Goal: Task Accomplishment & Management: Use online tool/utility

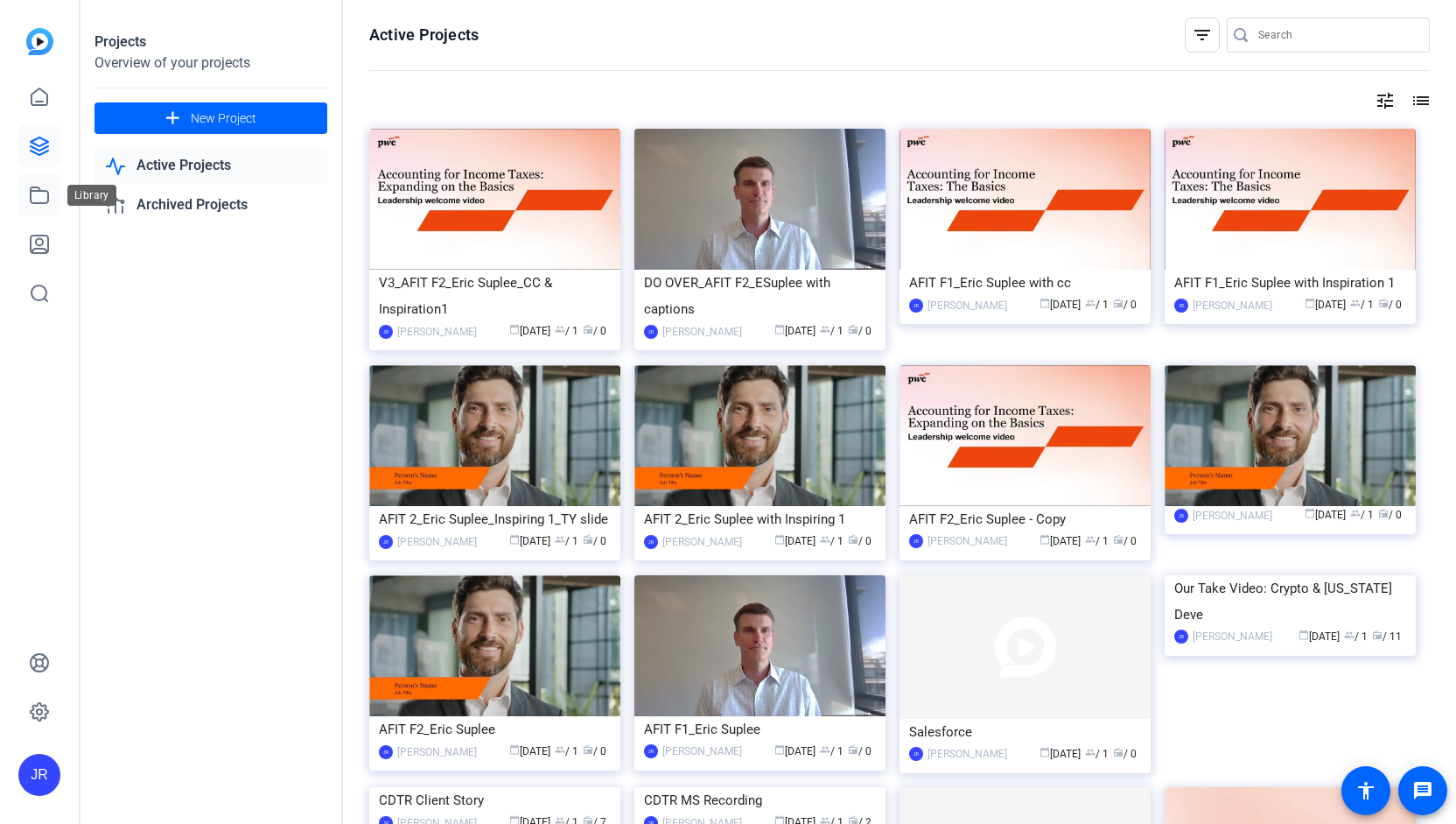
click at [42, 202] on icon at bounding box center [40, 195] width 17 height 15
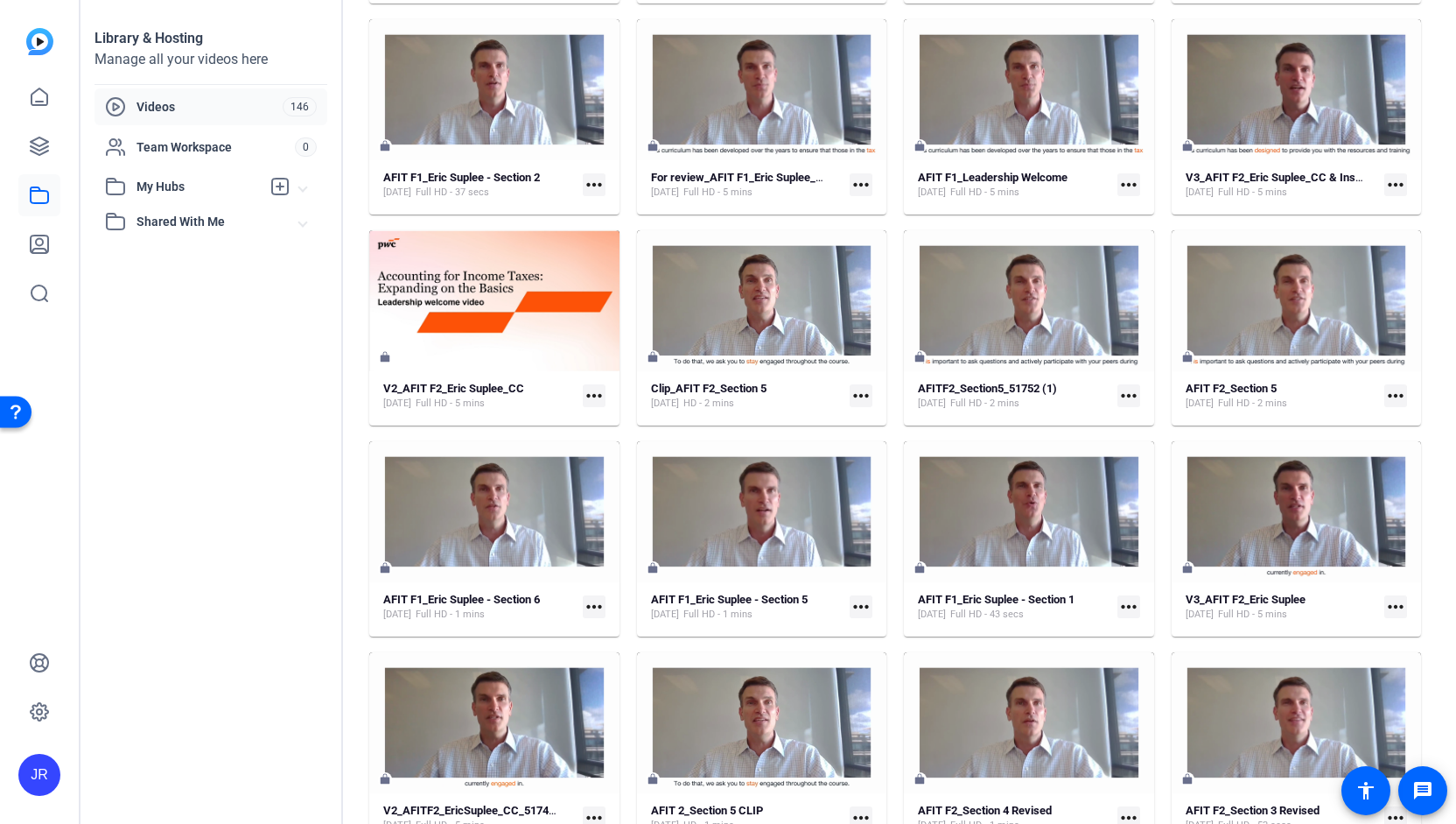
scroll to position [345, 0]
click at [587, 603] on mat-icon "more_horiz" at bounding box center [595, 606] width 23 height 23
click at [611, 632] on span "Edit in Creator" at bounding box center [633, 632] width 77 height 21
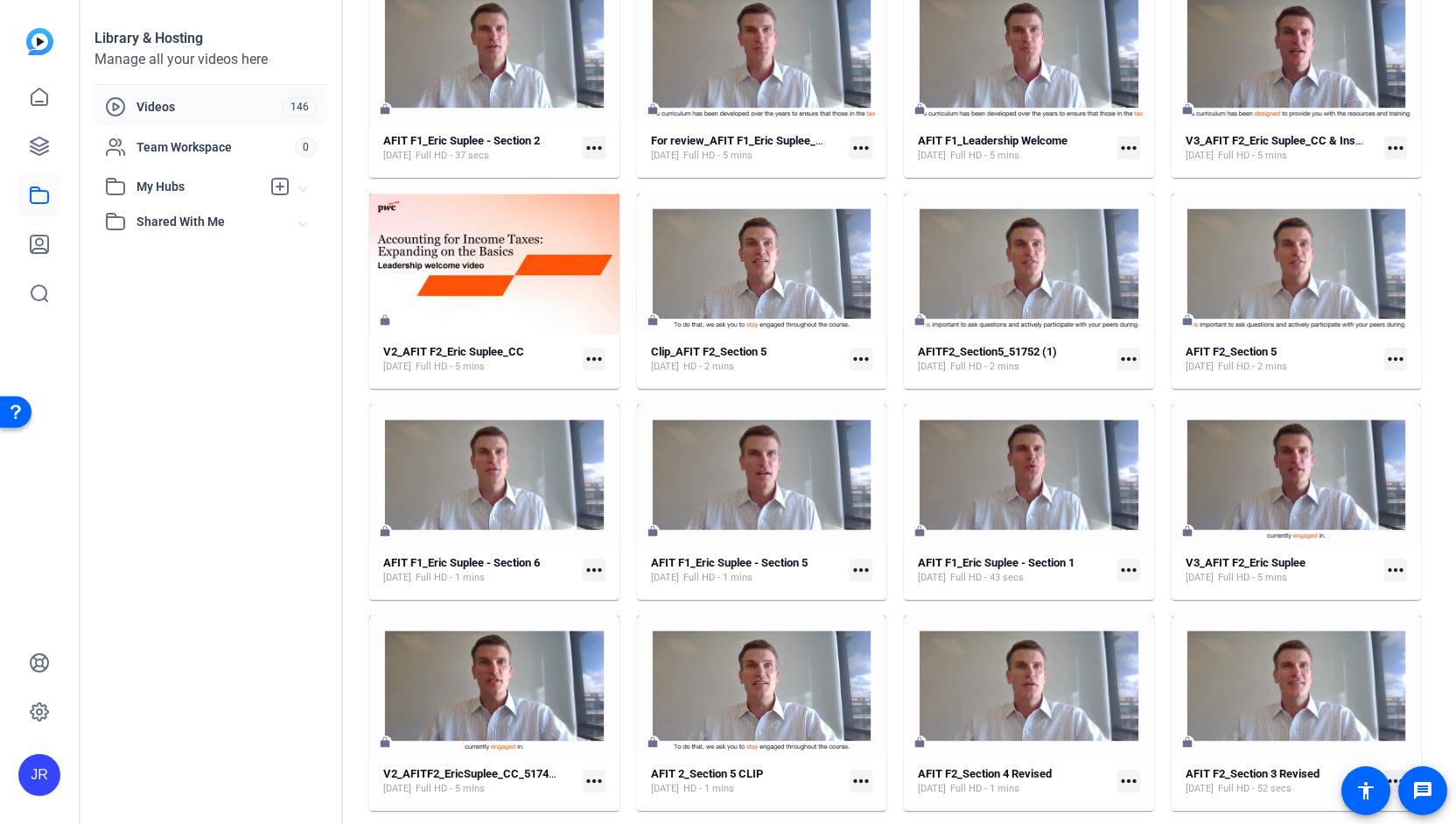
scroll to position [393, 0]
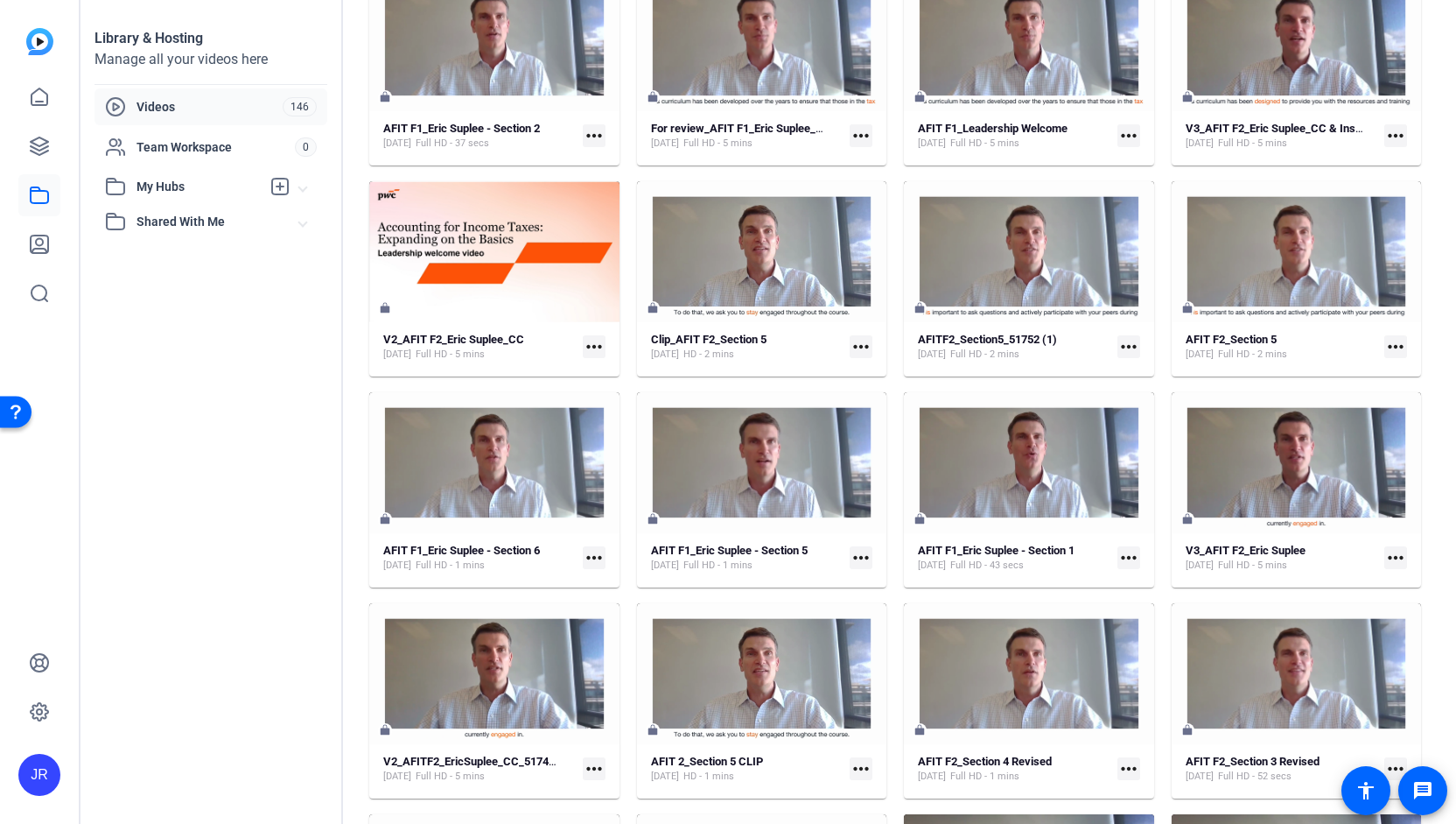
click at [591, 555] on mat-icon "more_horiz" at bounding box center [595, 558] width 23 height 23
click at [608, 578] on span "Edit in Creator" at bounding box center [633, 583] width 77 height 21
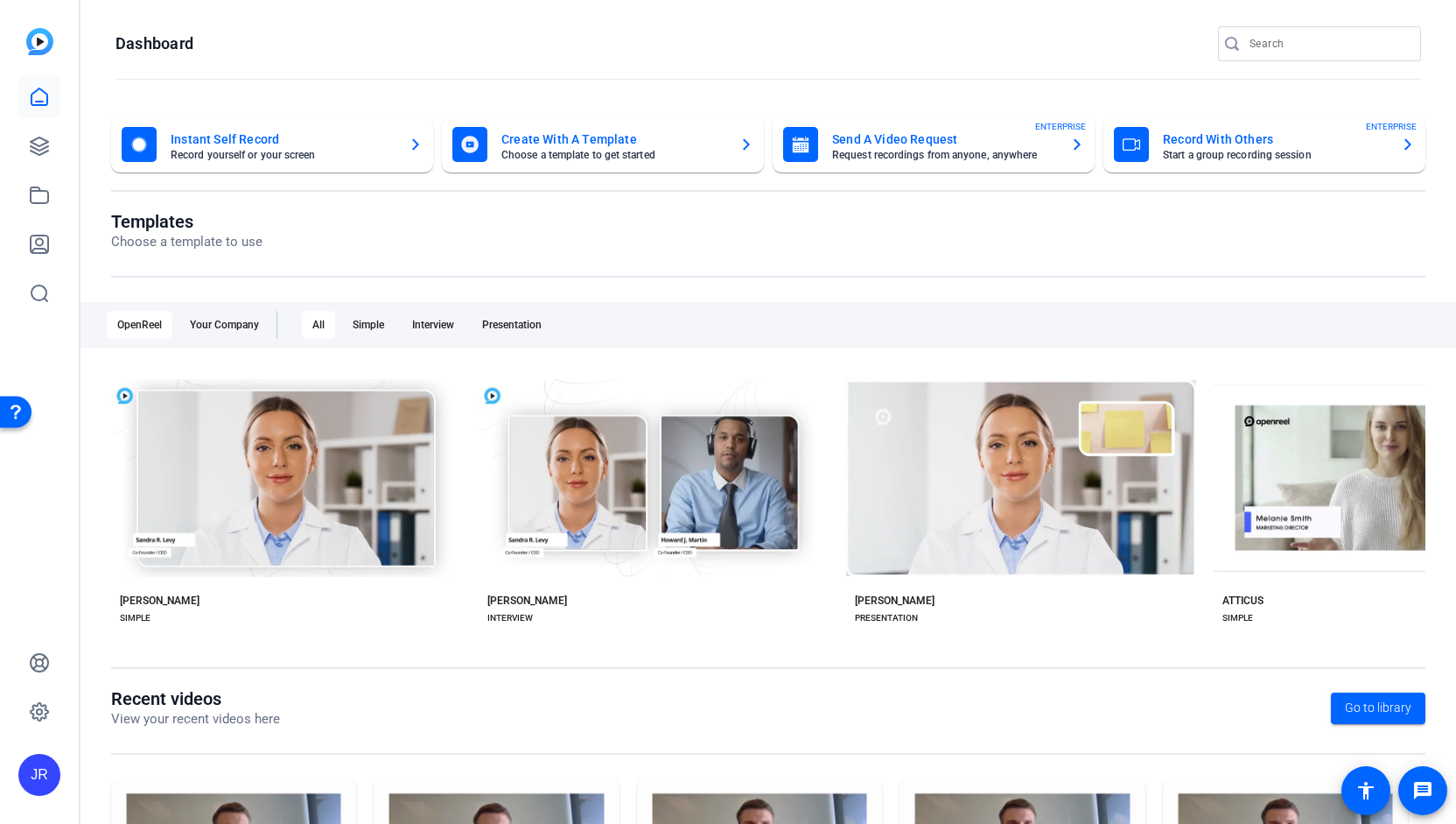
click at [616, 139] on mat-card-title "Create With A Template" at bounding box center [614, 139] width 224 height 21
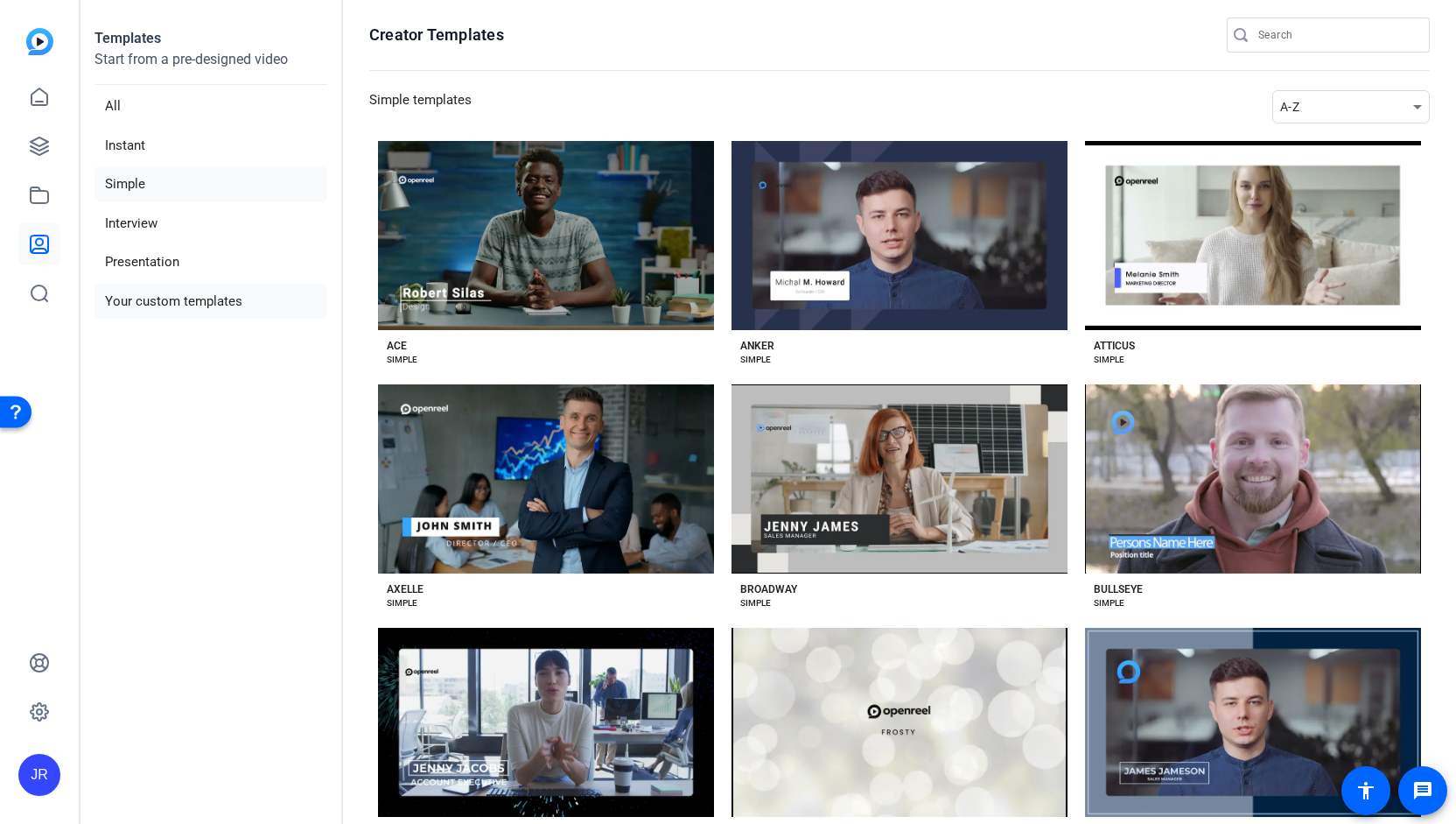
click at [199, 293] on li "Your custom templates" at bounding box center [211, 301] width 233 height 36
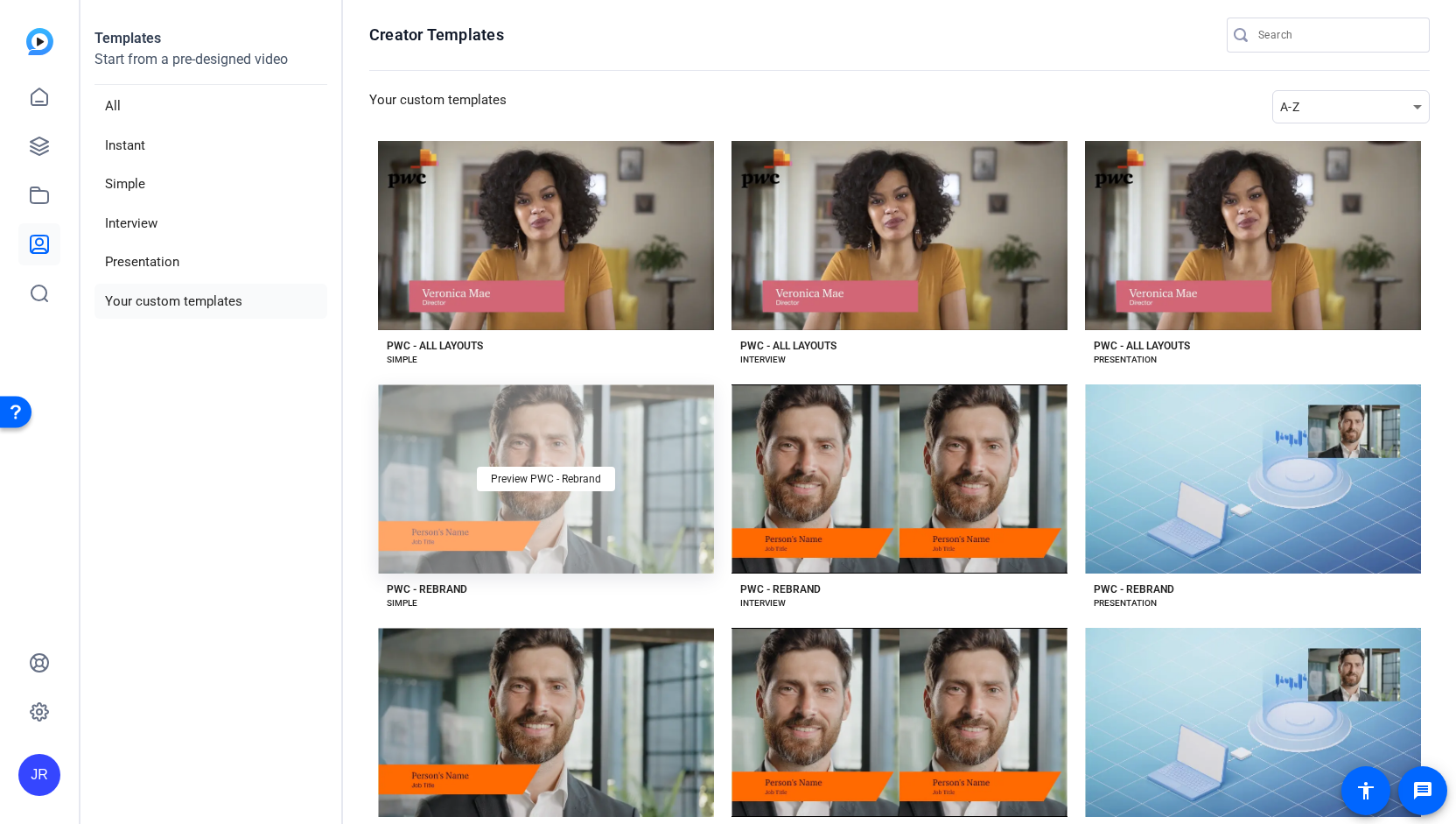
click at [551, 542] on div "Preview PWC - Rebrand" at bounding box center [546, 479] width 336 height 190
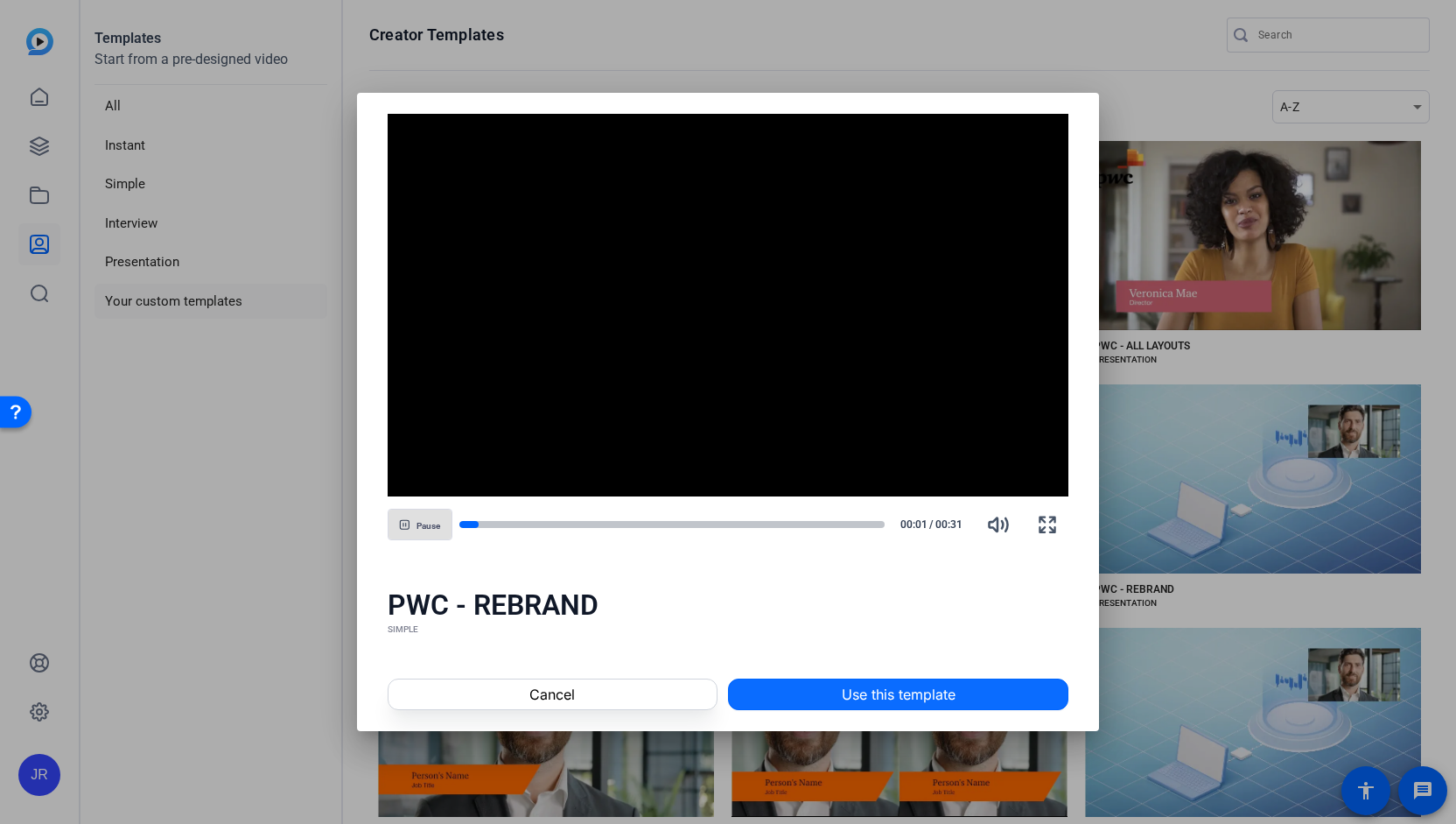
click at [851, 696] on span "Use this template" at bounding box center [899, 694] width 114 height 21
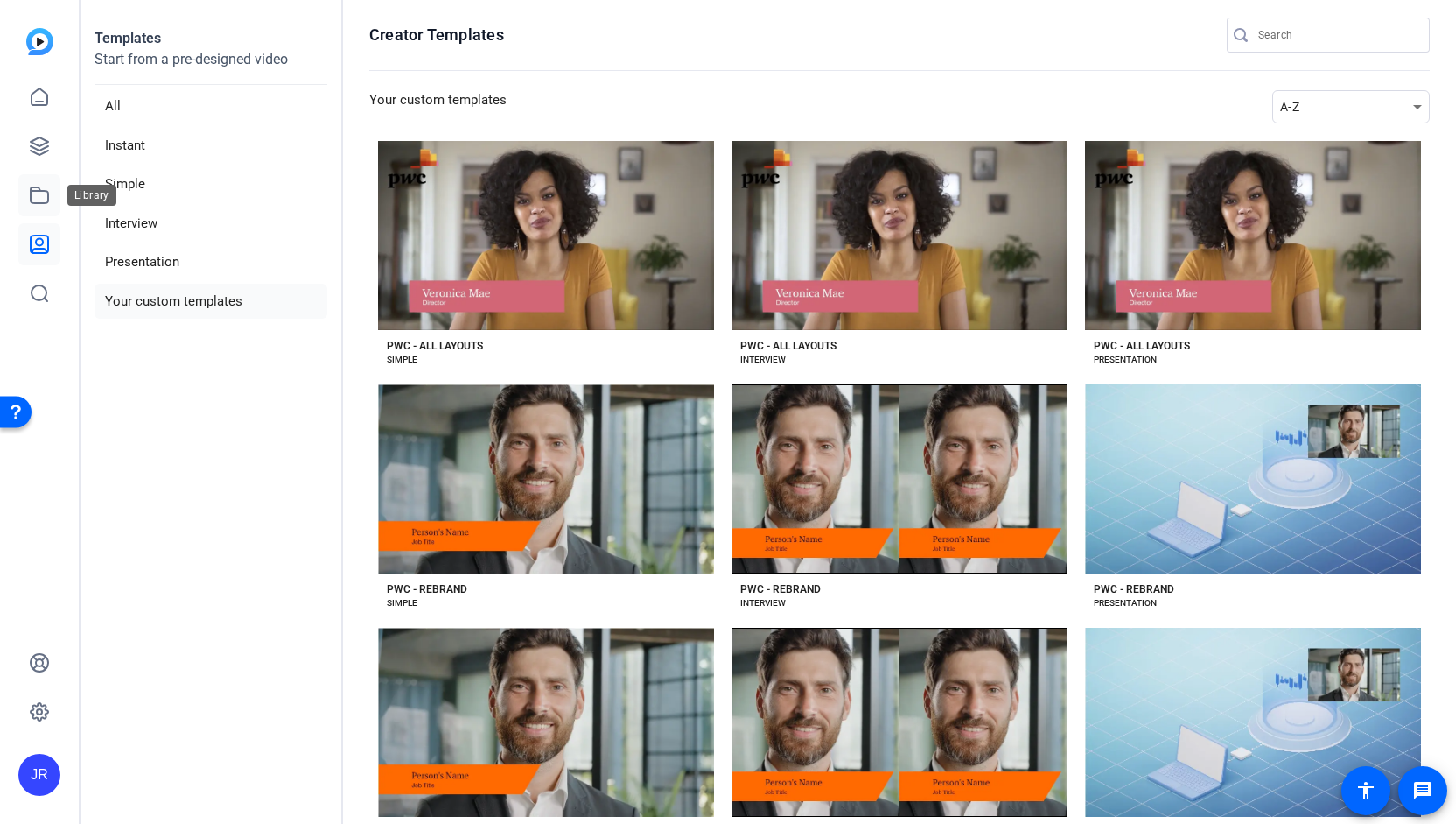
click at [39, 207] on link at bounding box center [39, 194] width 42 height 42
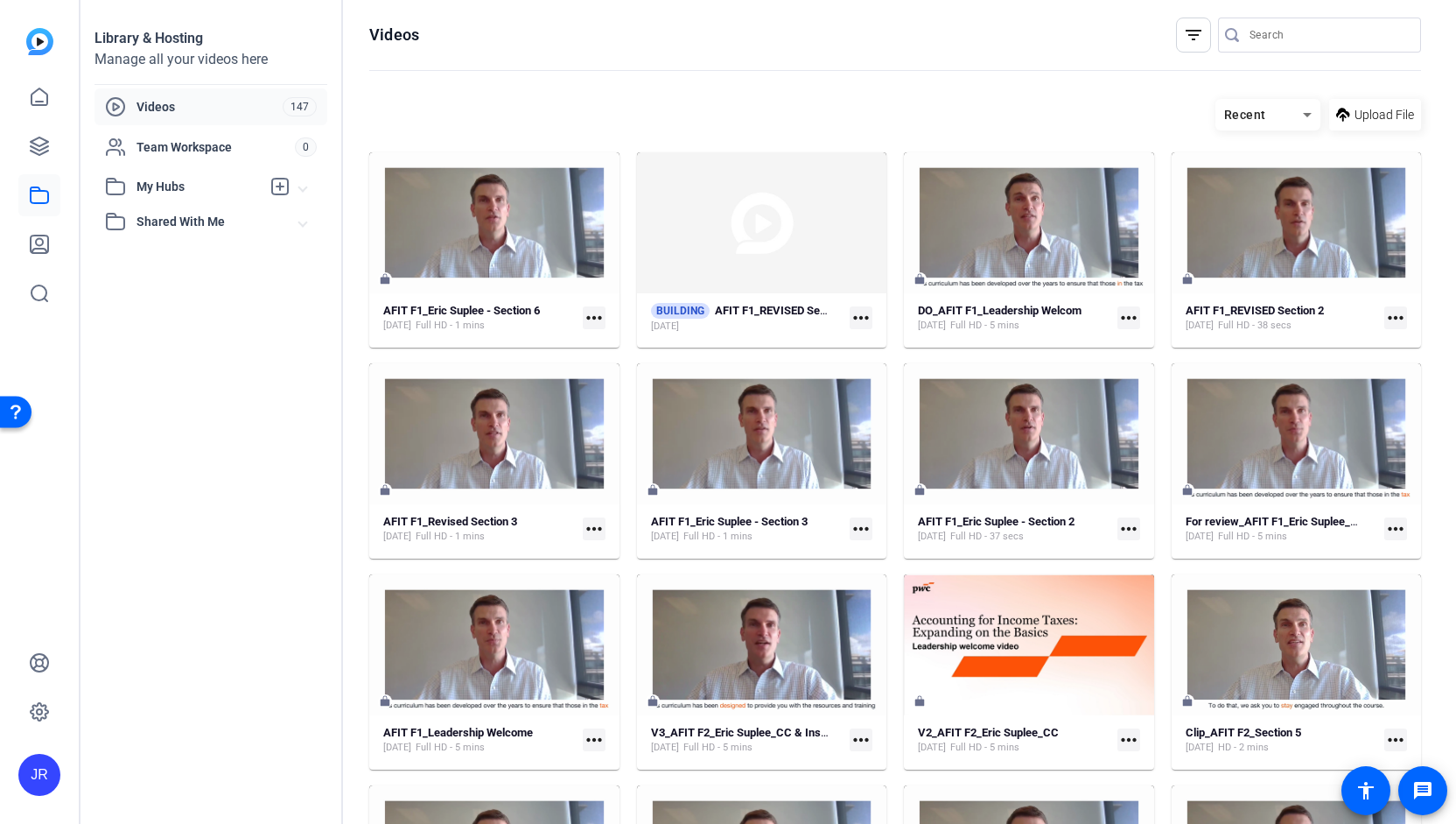
click at [1250, 33] on input "Search" at bounding box center [1328, 35] width 158 height 21
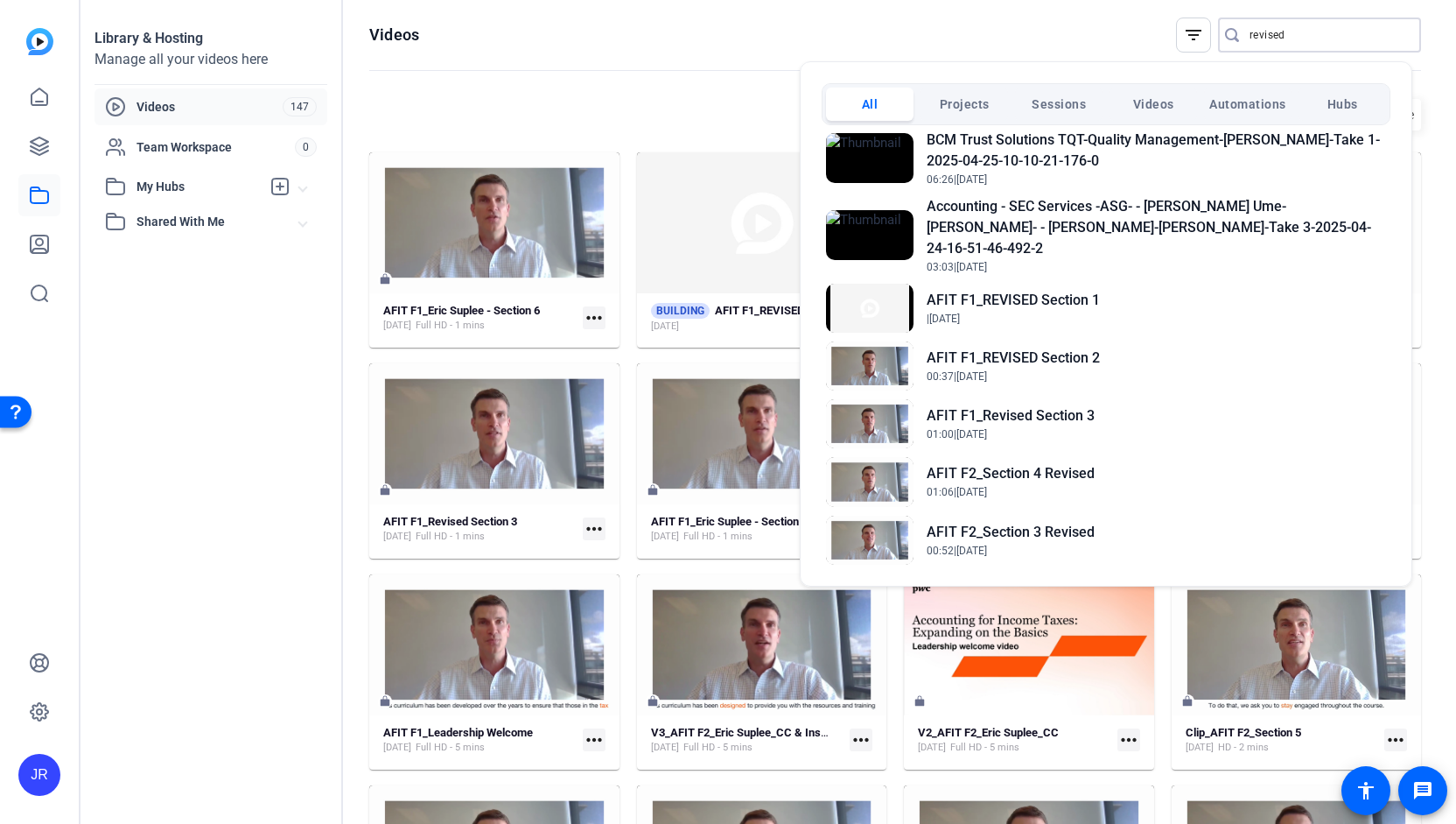
scroll to position [732, 0]
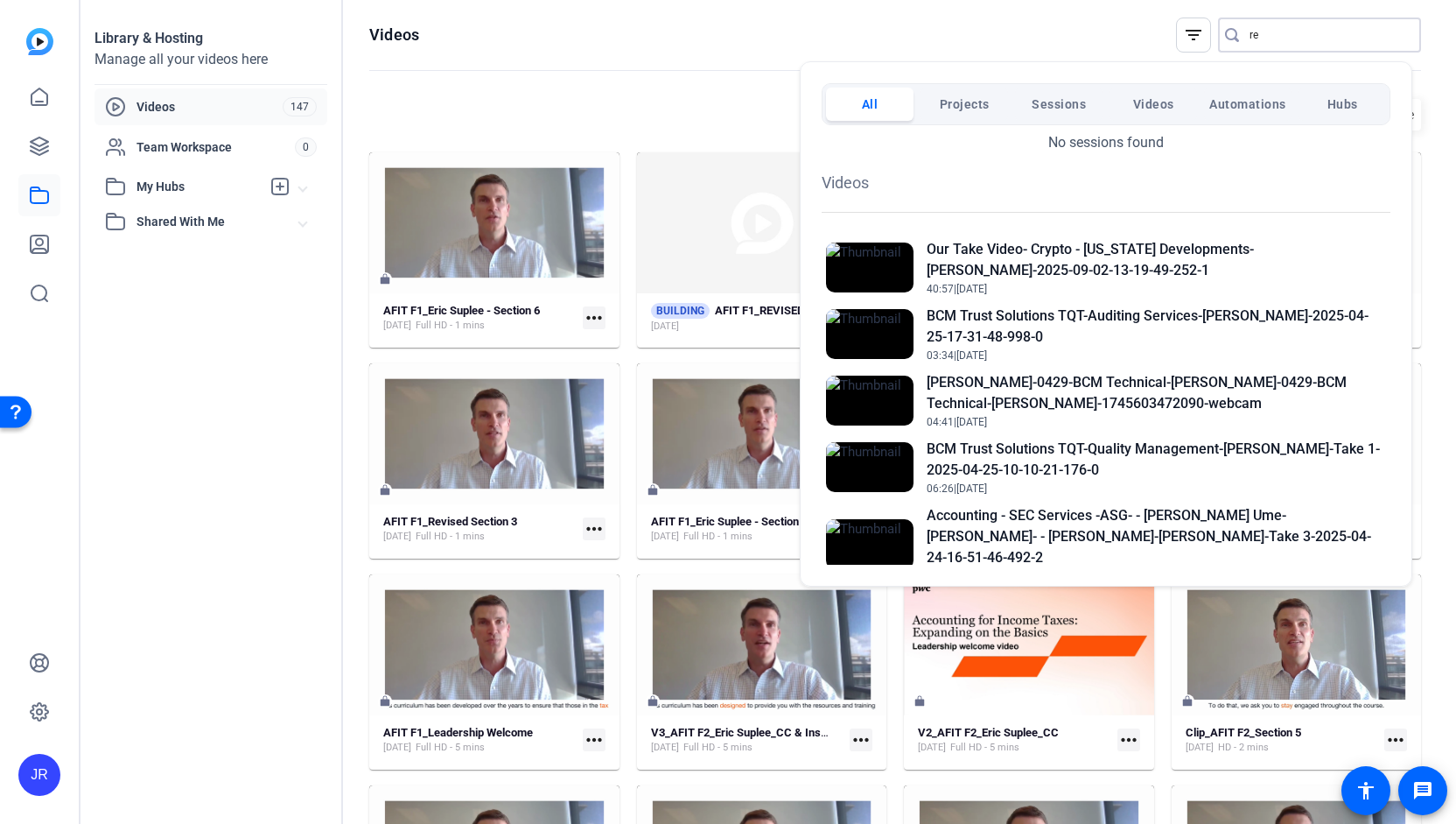
type input "r"
click at [35, 199] on div at bounding box center [728, 412] width 1456 height 824
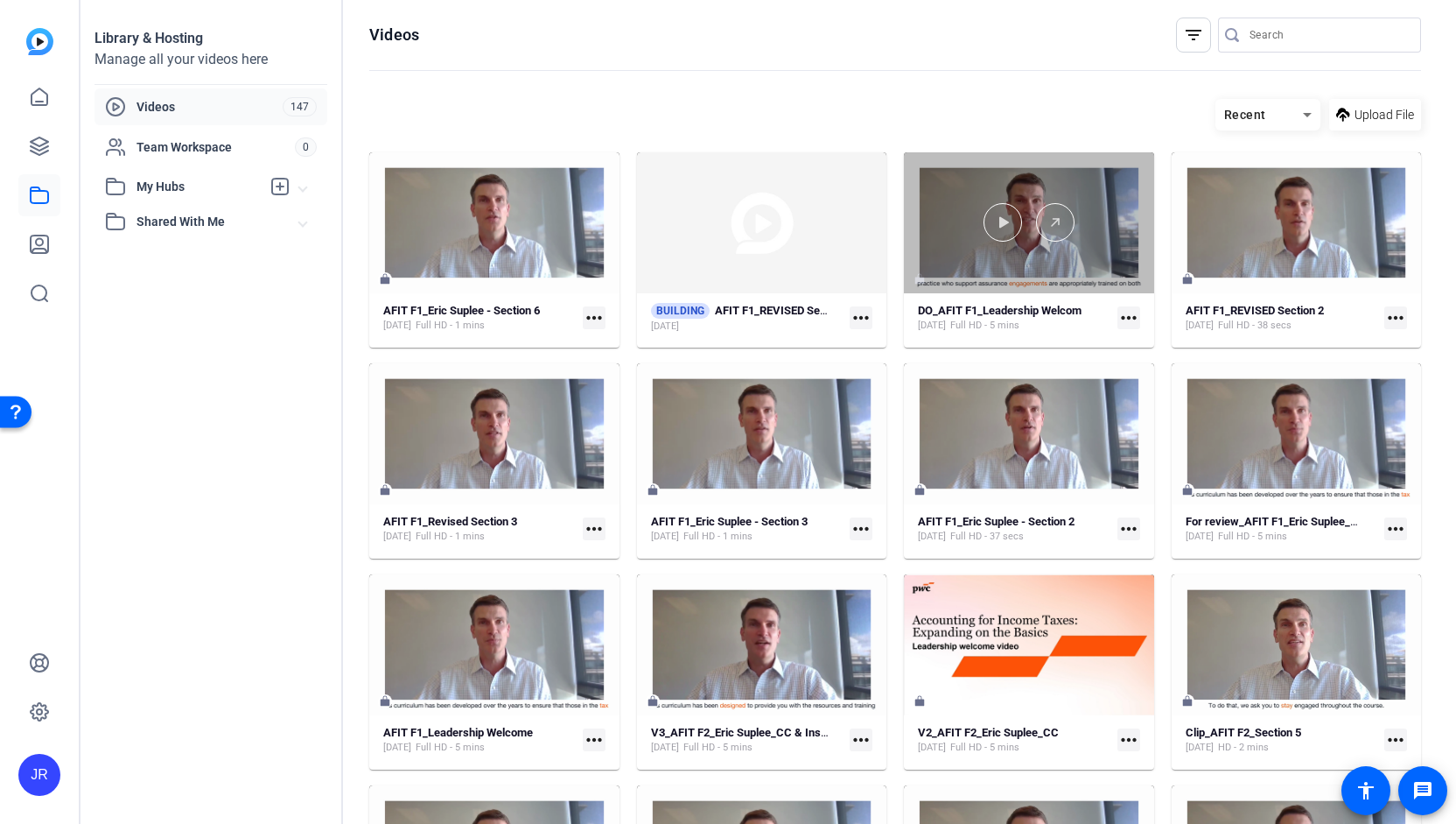
click at [996, 286] on div at bounding box center [1029, 223] width 250 height 141
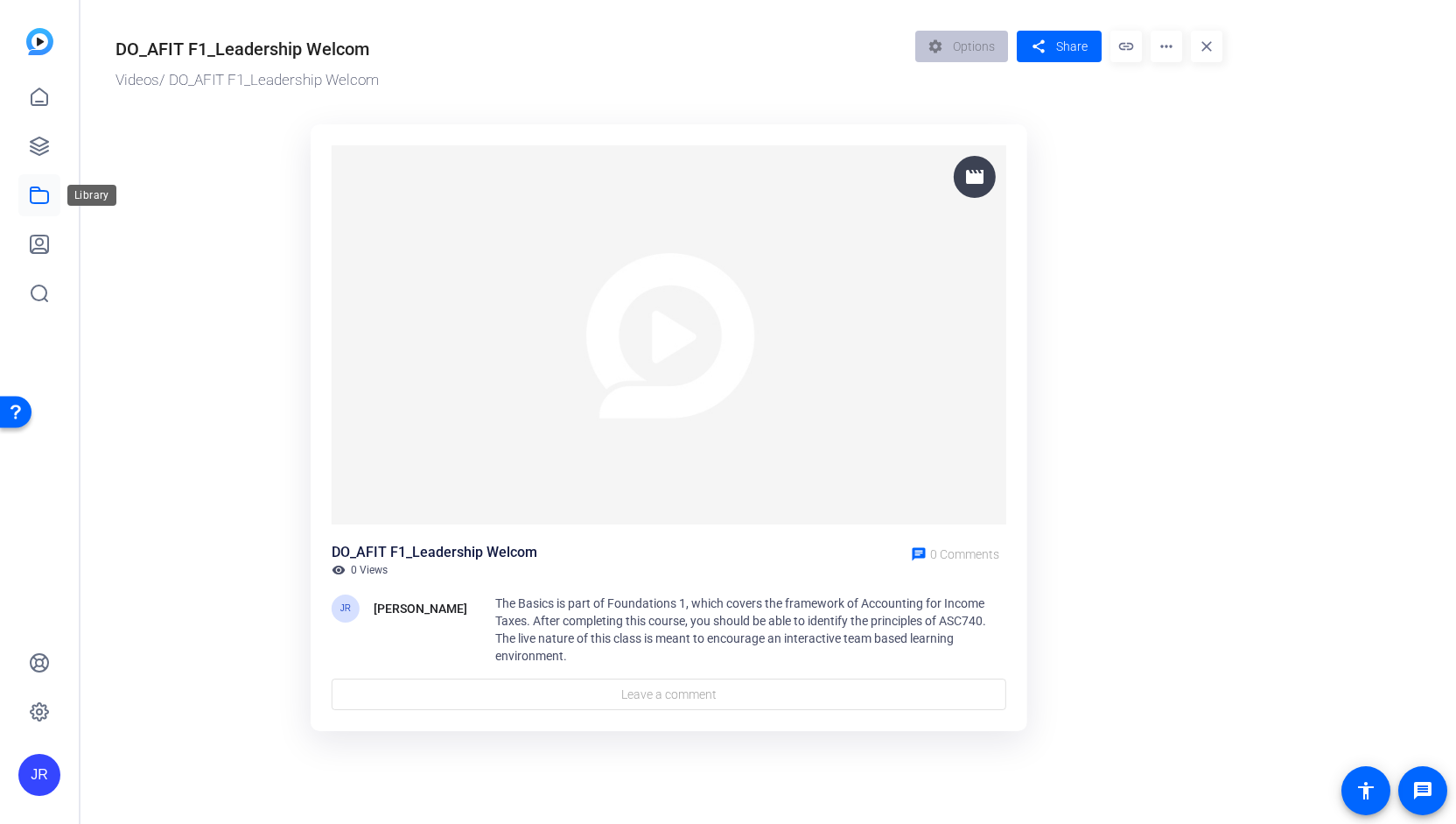
click at [44, 208] on link at bounding box center [39, 194] width 42 height 42
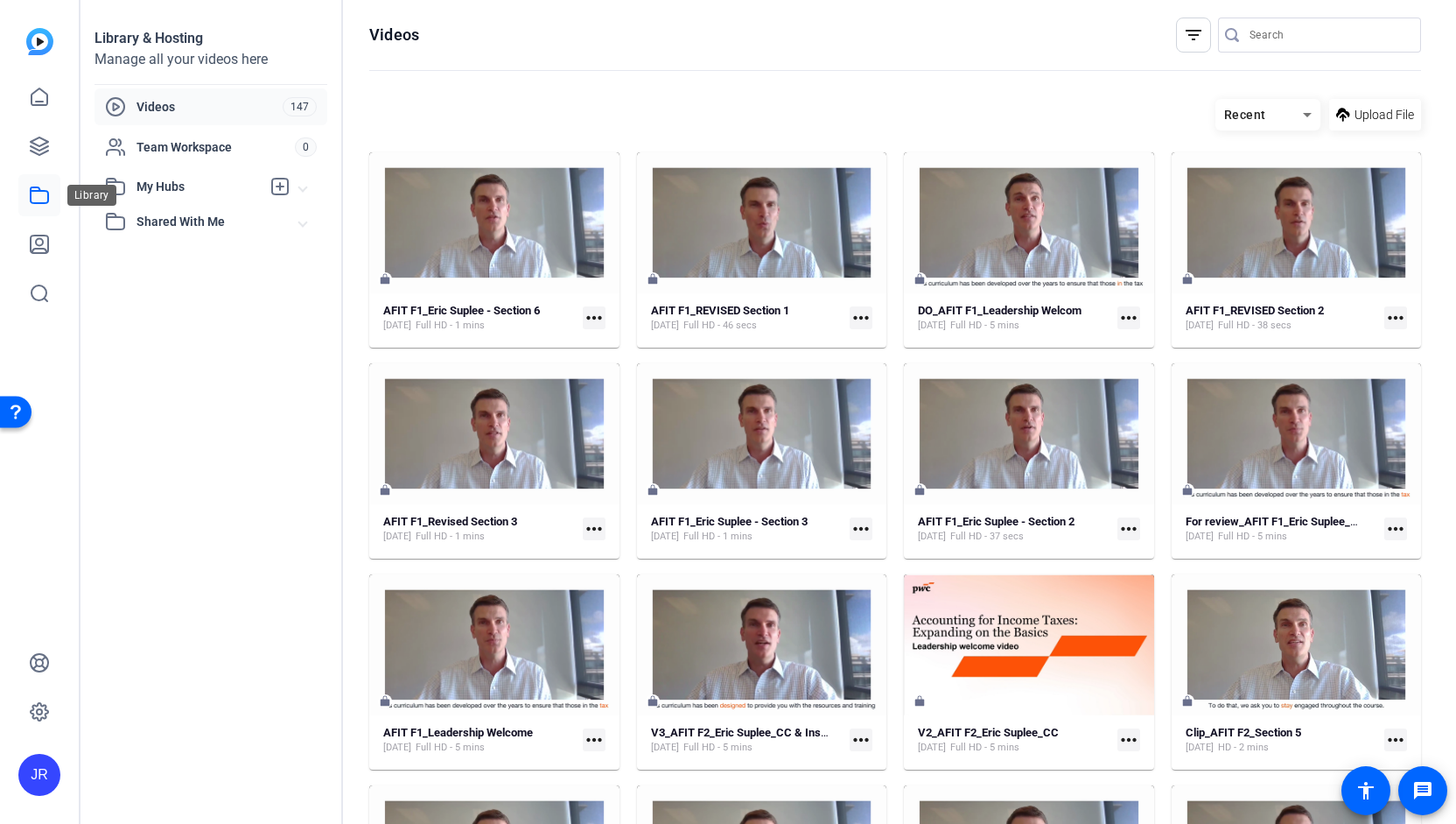
click at [42, 196] on icon at bounding box center [40, 195] width 21 height 21
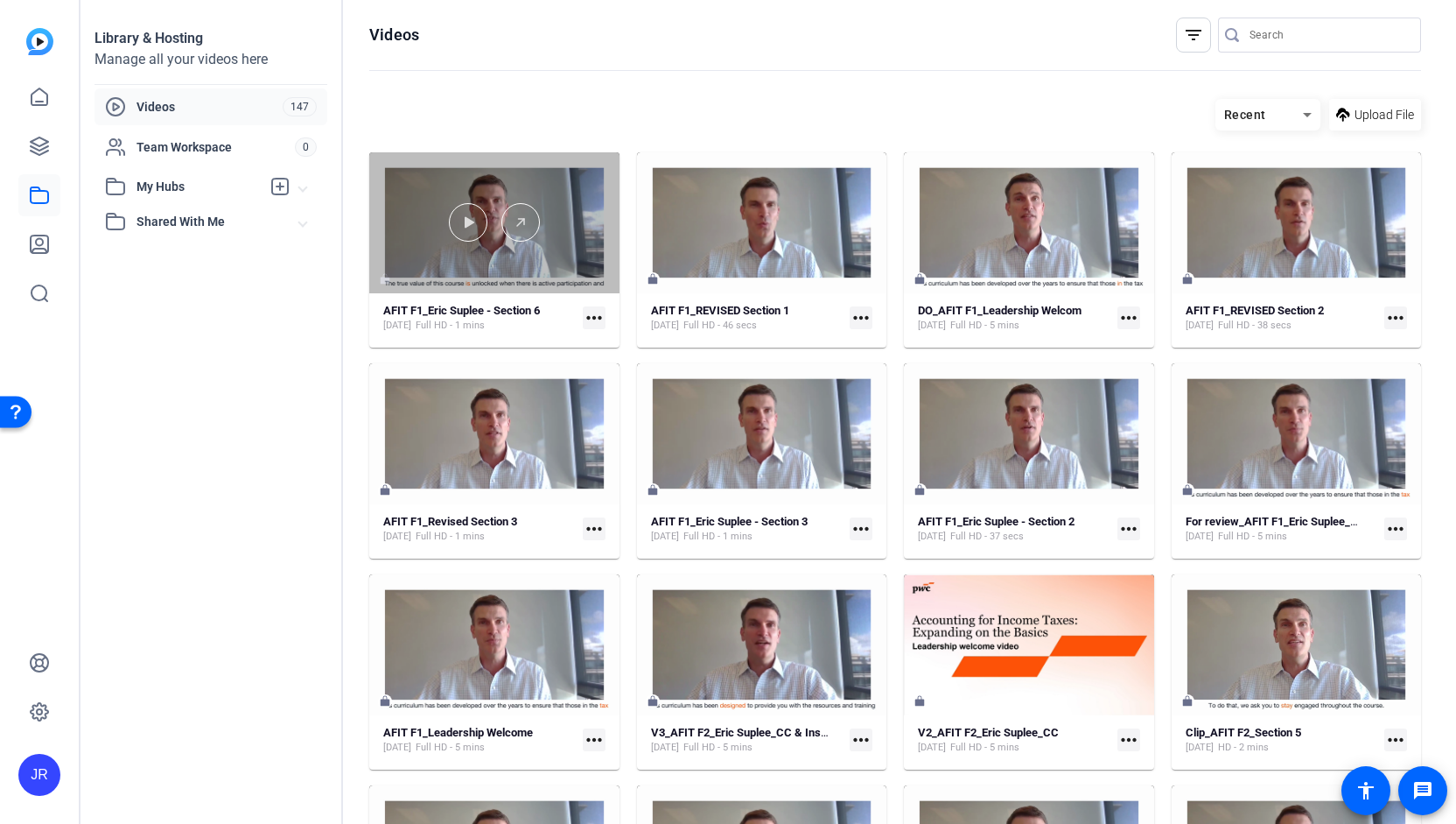
click at [490, 246] on div at bounding box center [494, 223] width 250 height 141
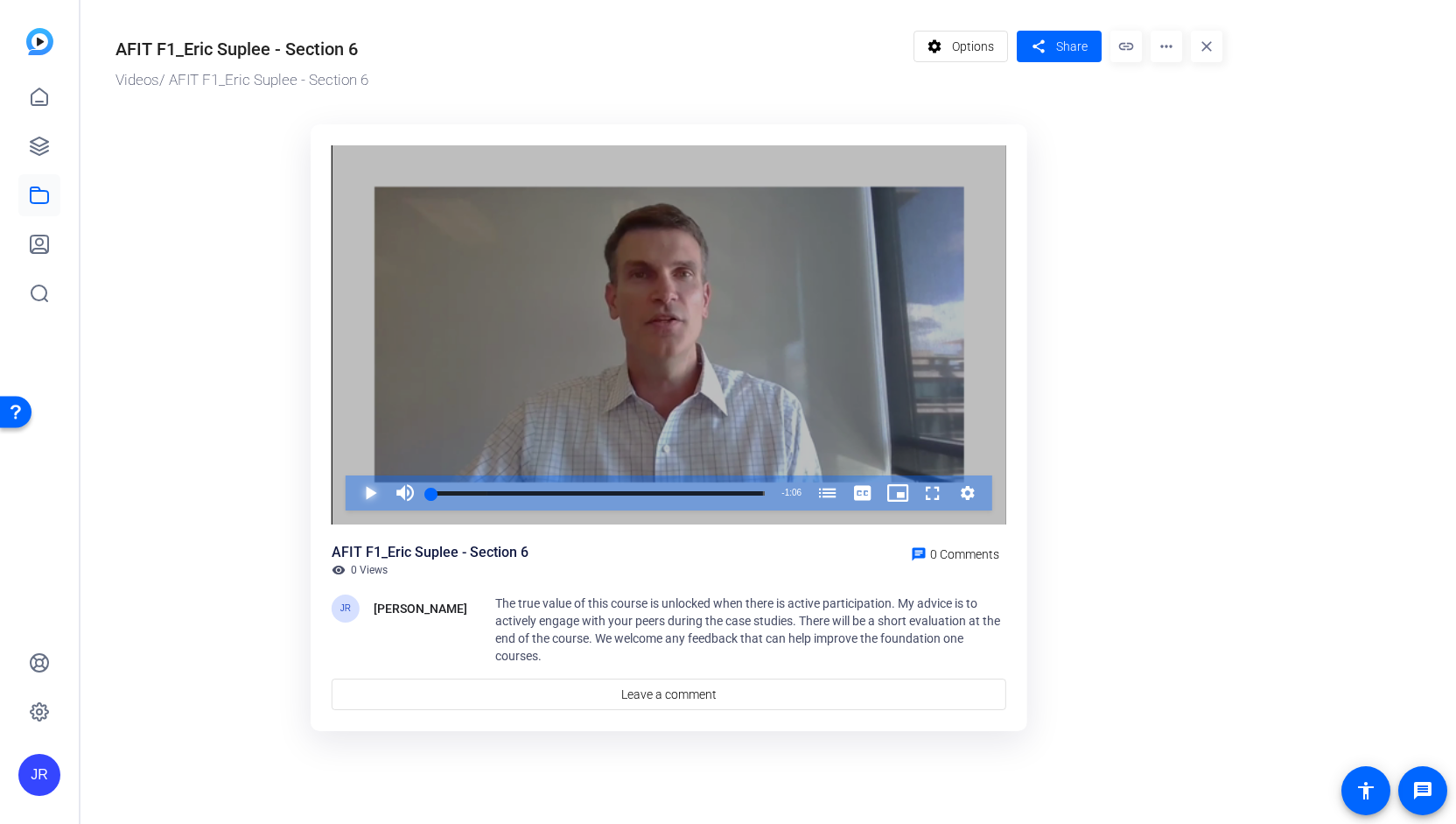
click at [353, 491] on span "Video Player" at bounding box center [353, 493] width 0 height 35
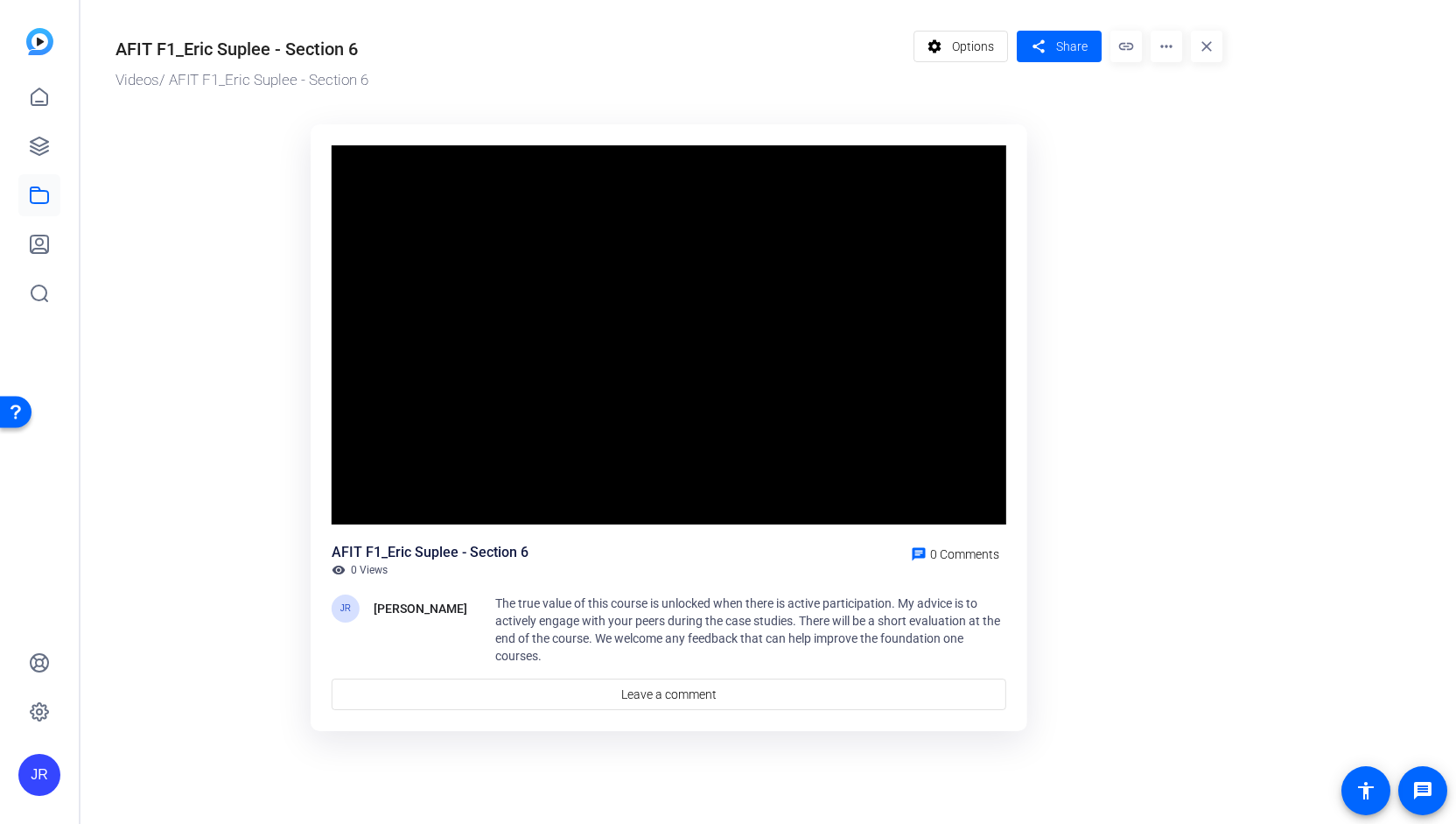
click at [370, 491] on video "Video Player" at bounding box center [669, 335] width 675 height 380
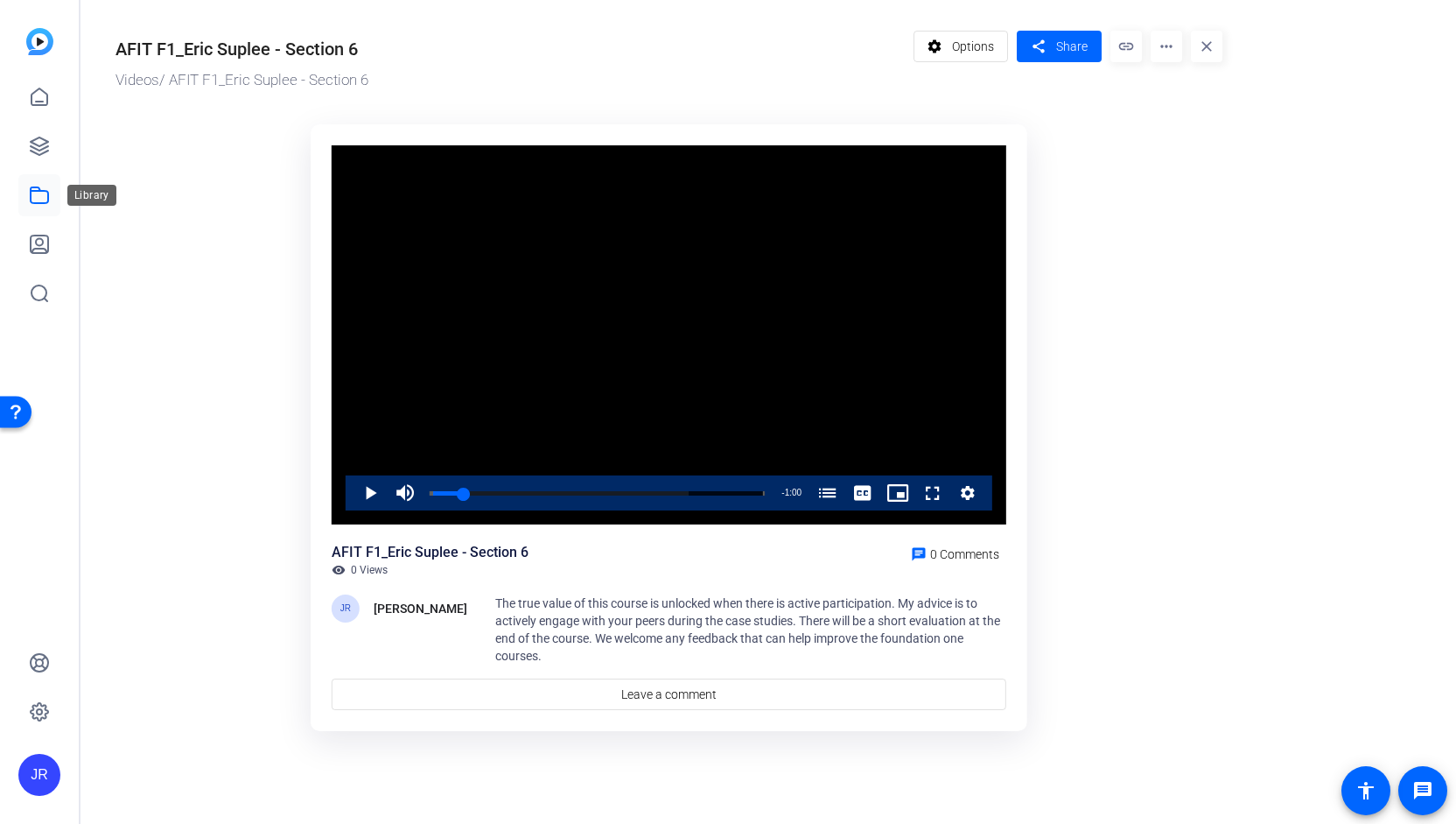
click at [44, 203] on icon at bounding box center [40, 195] width 17 height 15
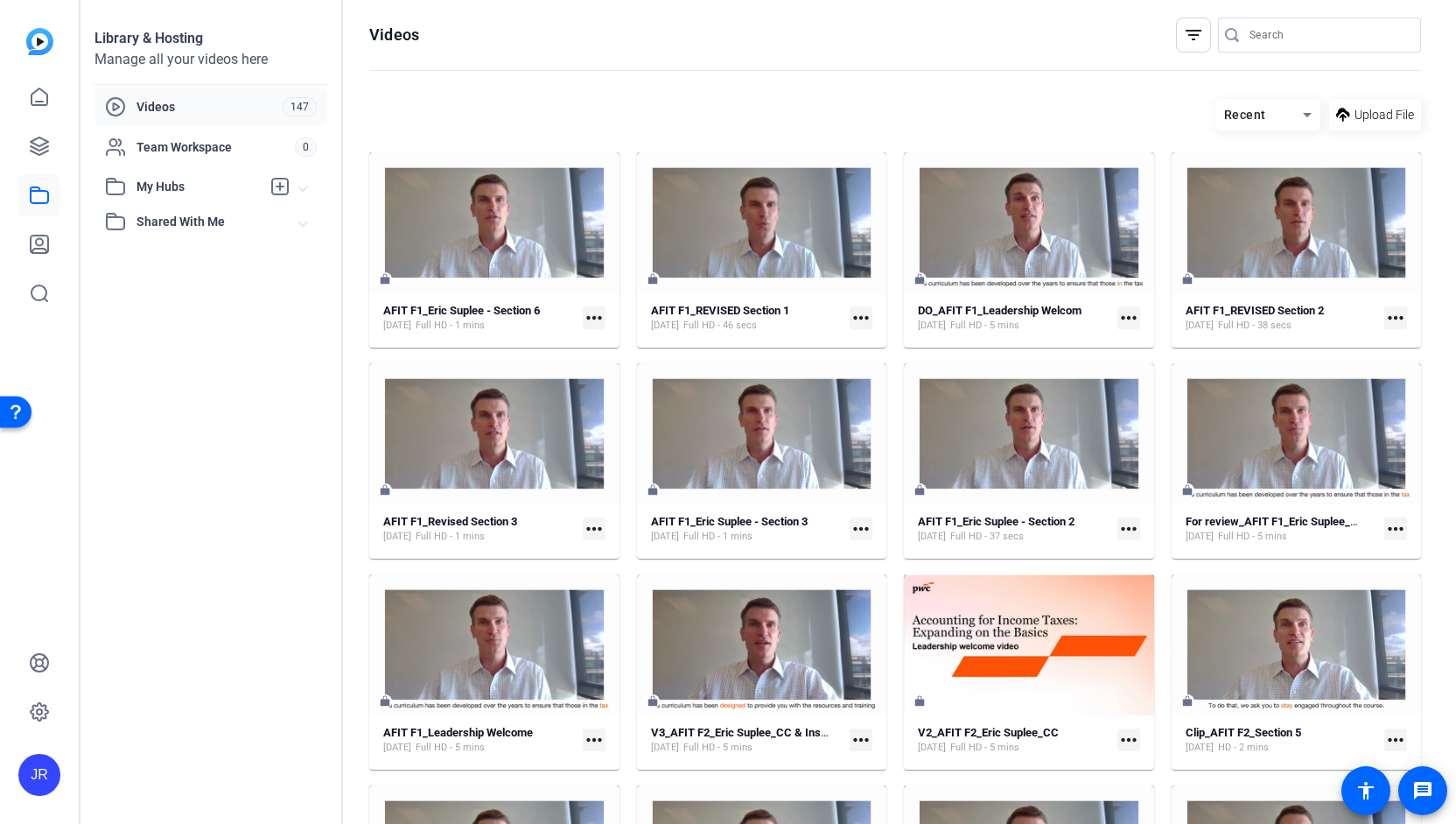
click at [596, 317] on mat-icon "more_horiz" at bounding box center [595, 318] width 23 height 23
click at [624, 338] on span "Edit in Creator" at bounding box center [633, 343] width 77 height 21
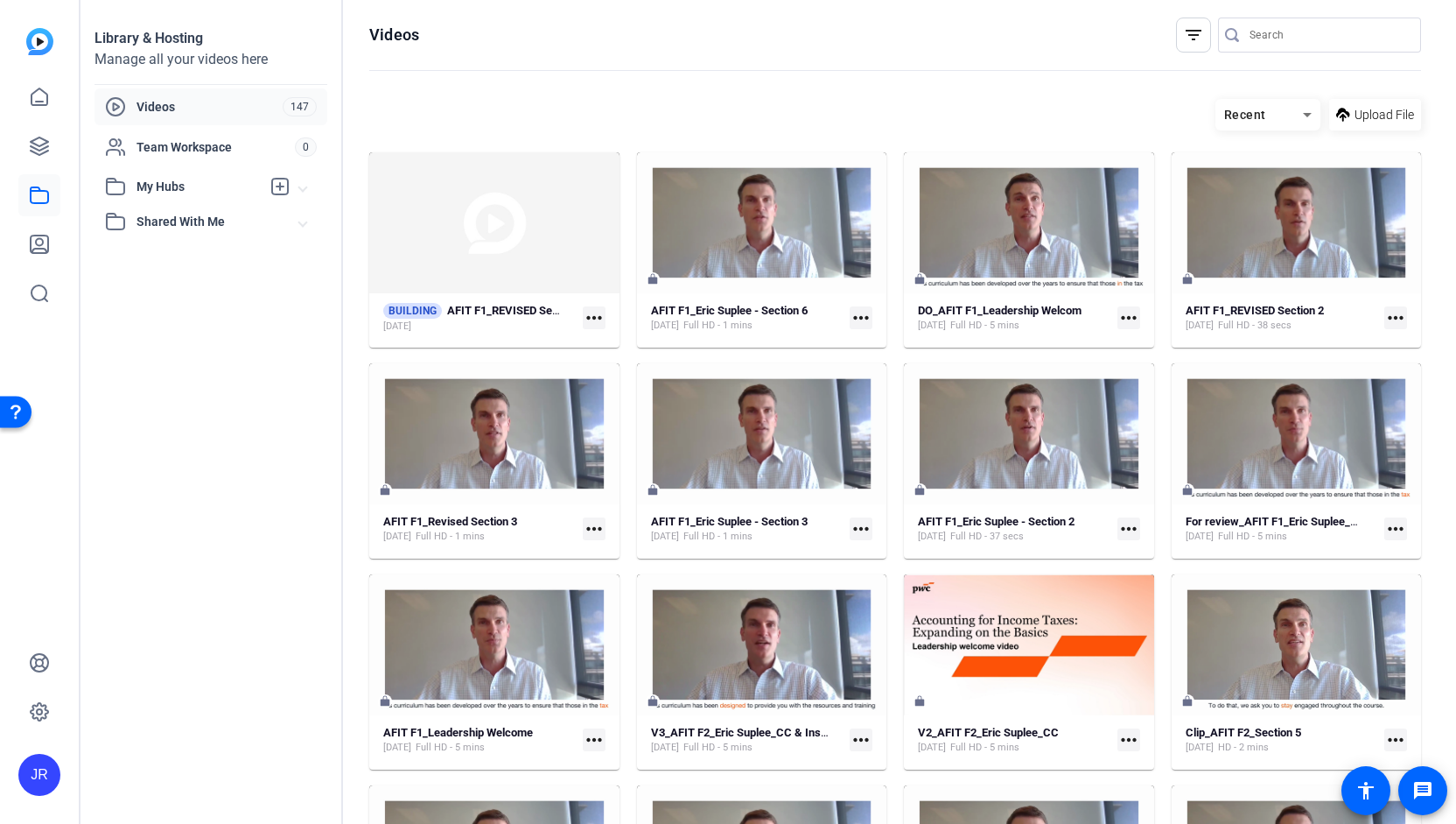
click at [1120, 313] on mat-icon "more_horiz" at bounding box center [1129, 318] width 23 height 23
click at [1129, 338] on span "Edit in Creator" at bounding box center [1160, 343] width 73 height 21
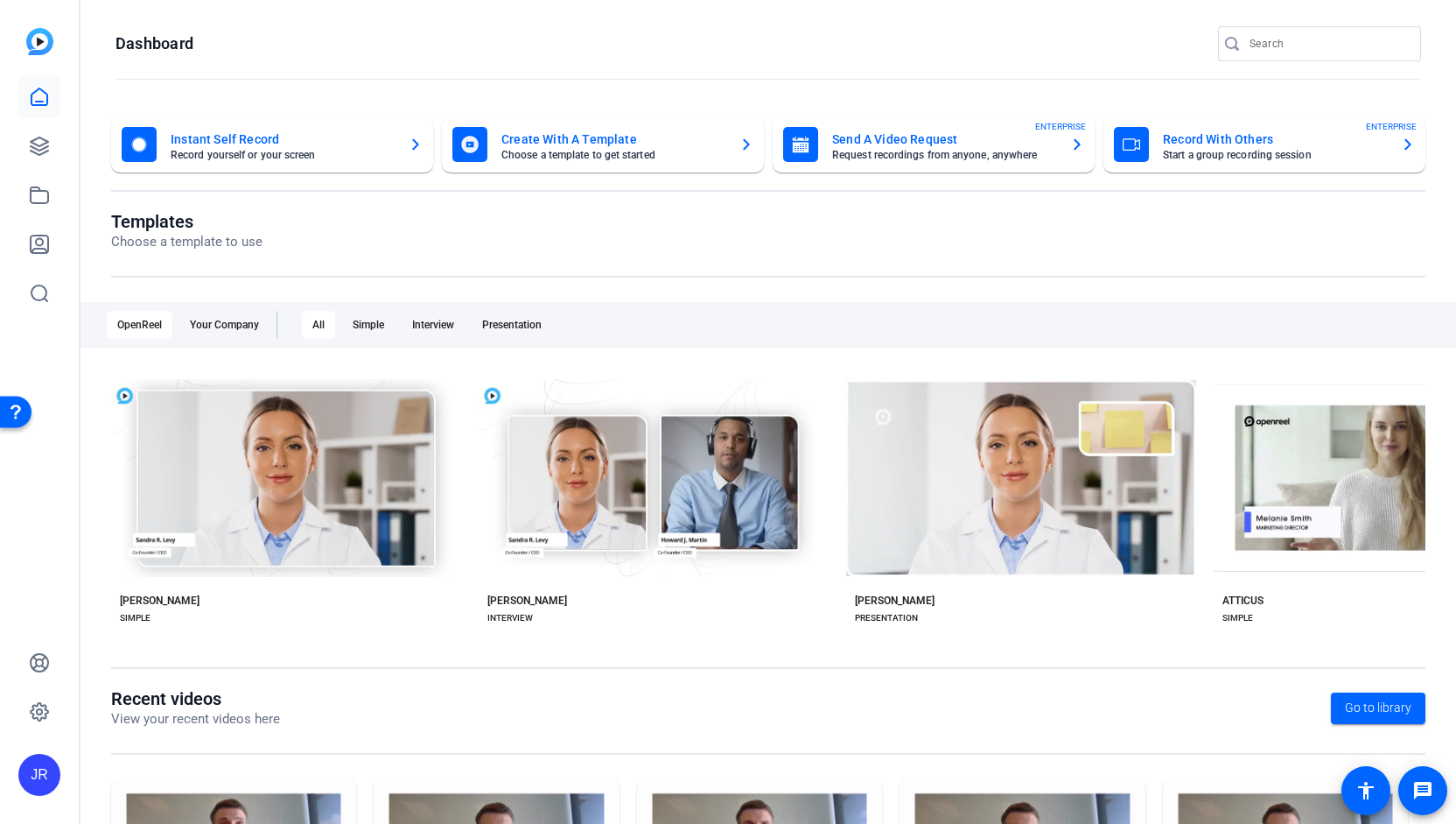
click at [536, 143] on mat-card-title "Create With A Template" at bounding box center [614, 139] width 224 height 21
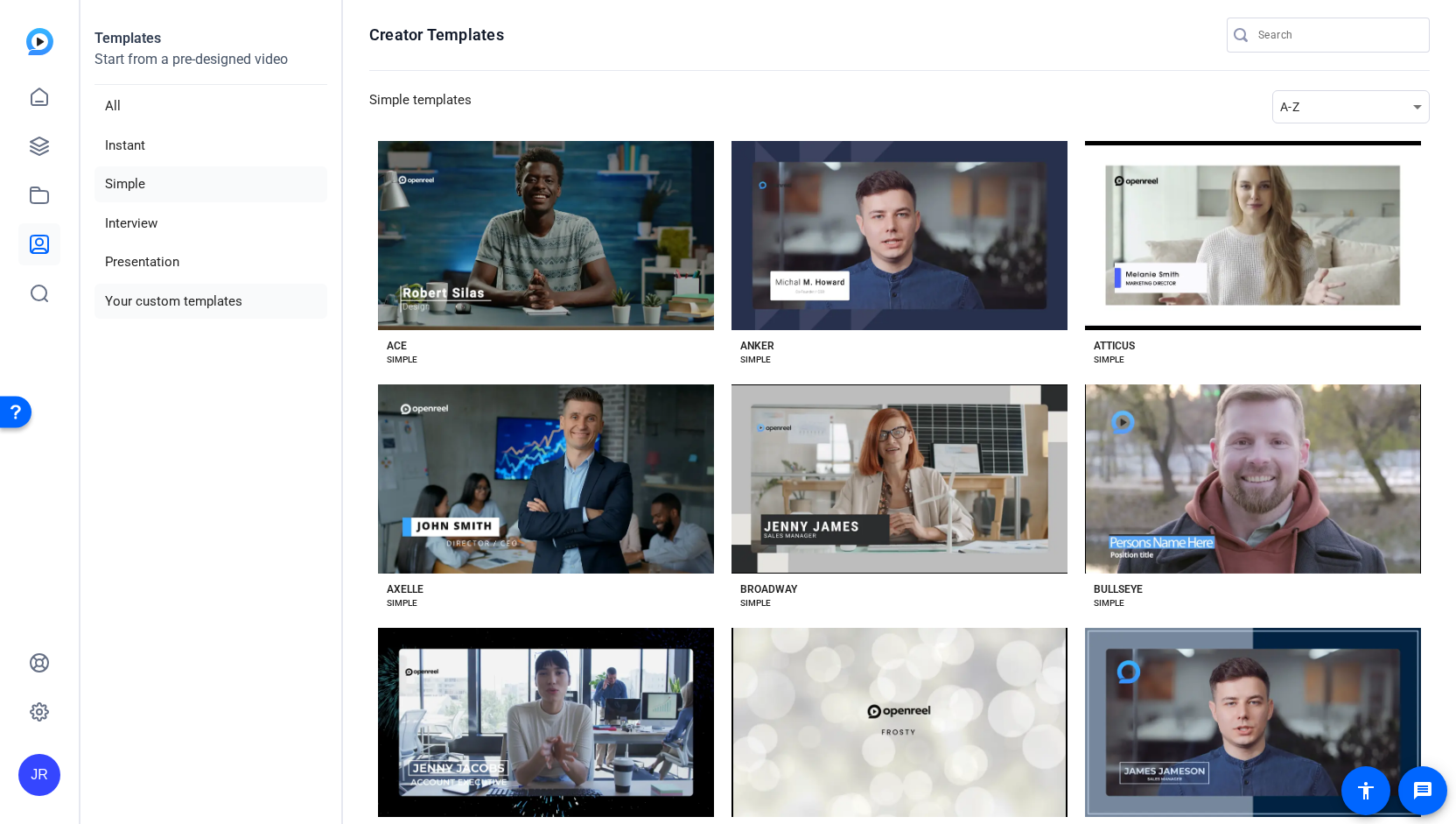
click at [143, 301] on li "Your custom templates" at bounding box center [211, 301] width 233 height 36
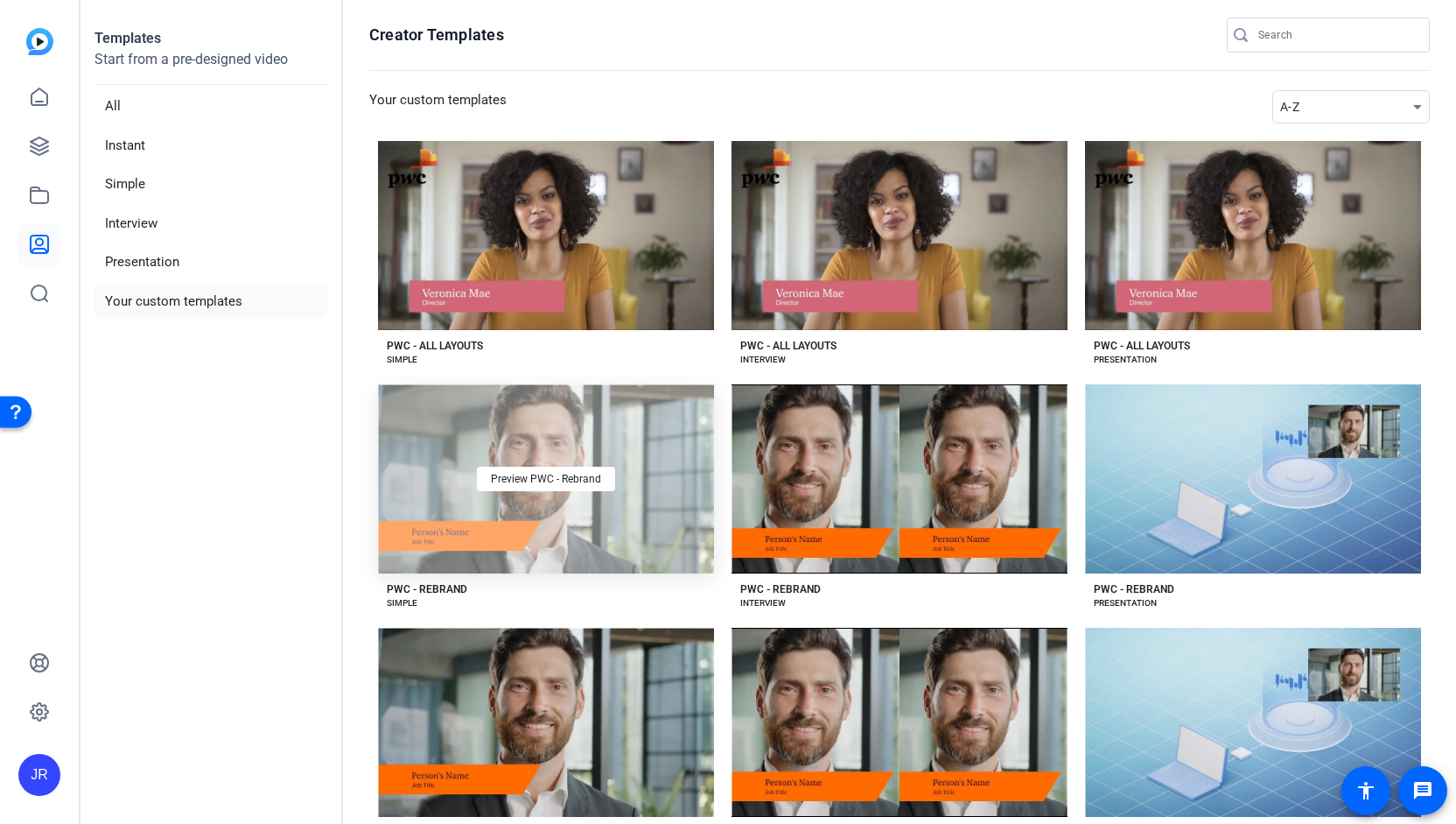
click at [547, 489] on div "Preview PWC - Rebrand" at bounding box center [546, 479] width 336 height 190
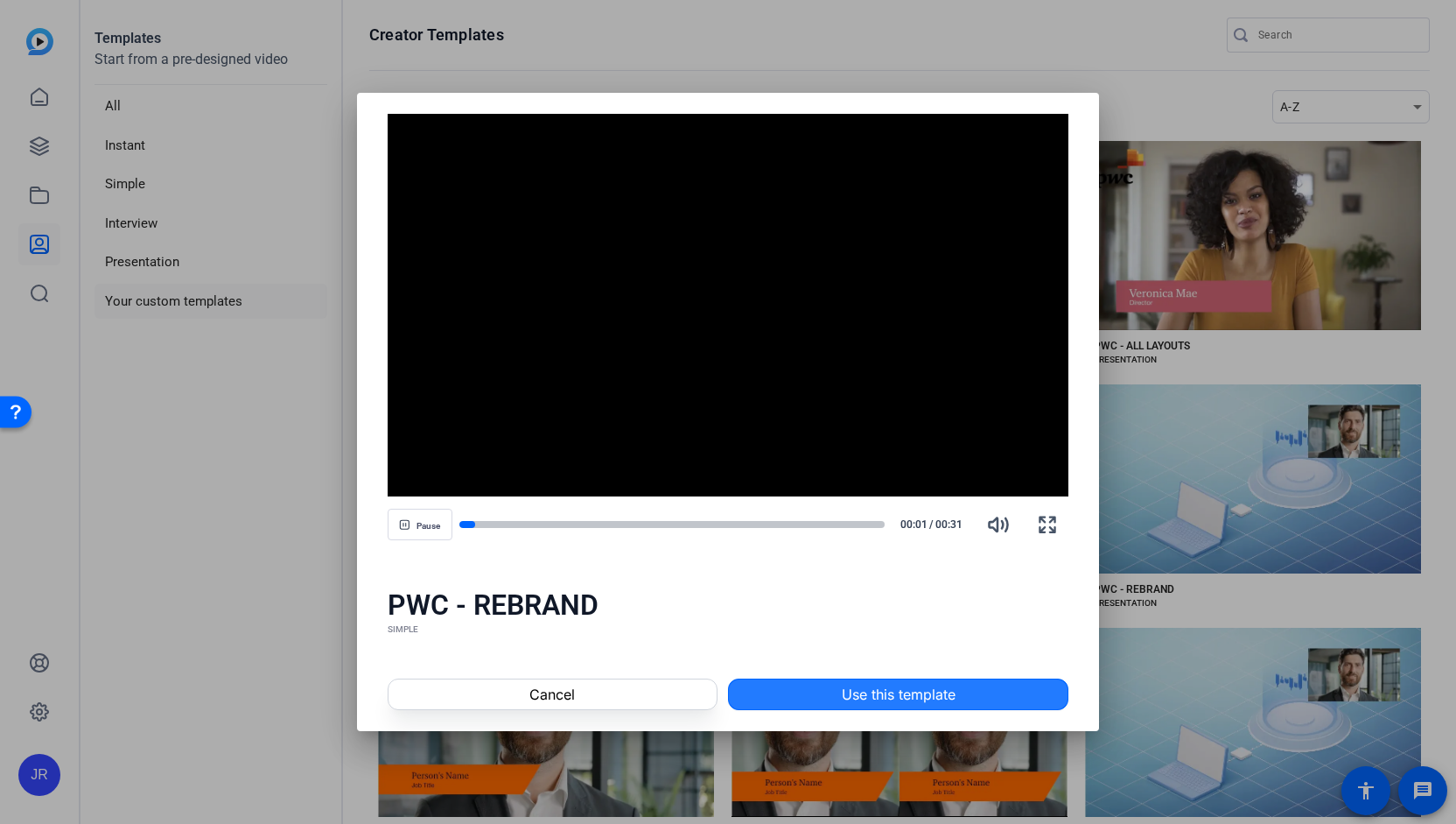
click at [897, 685] on span "Use this template" at bounding box center [899, 694] width 114 height 21
